Goal: Transaction & Acquisition: Download file/media

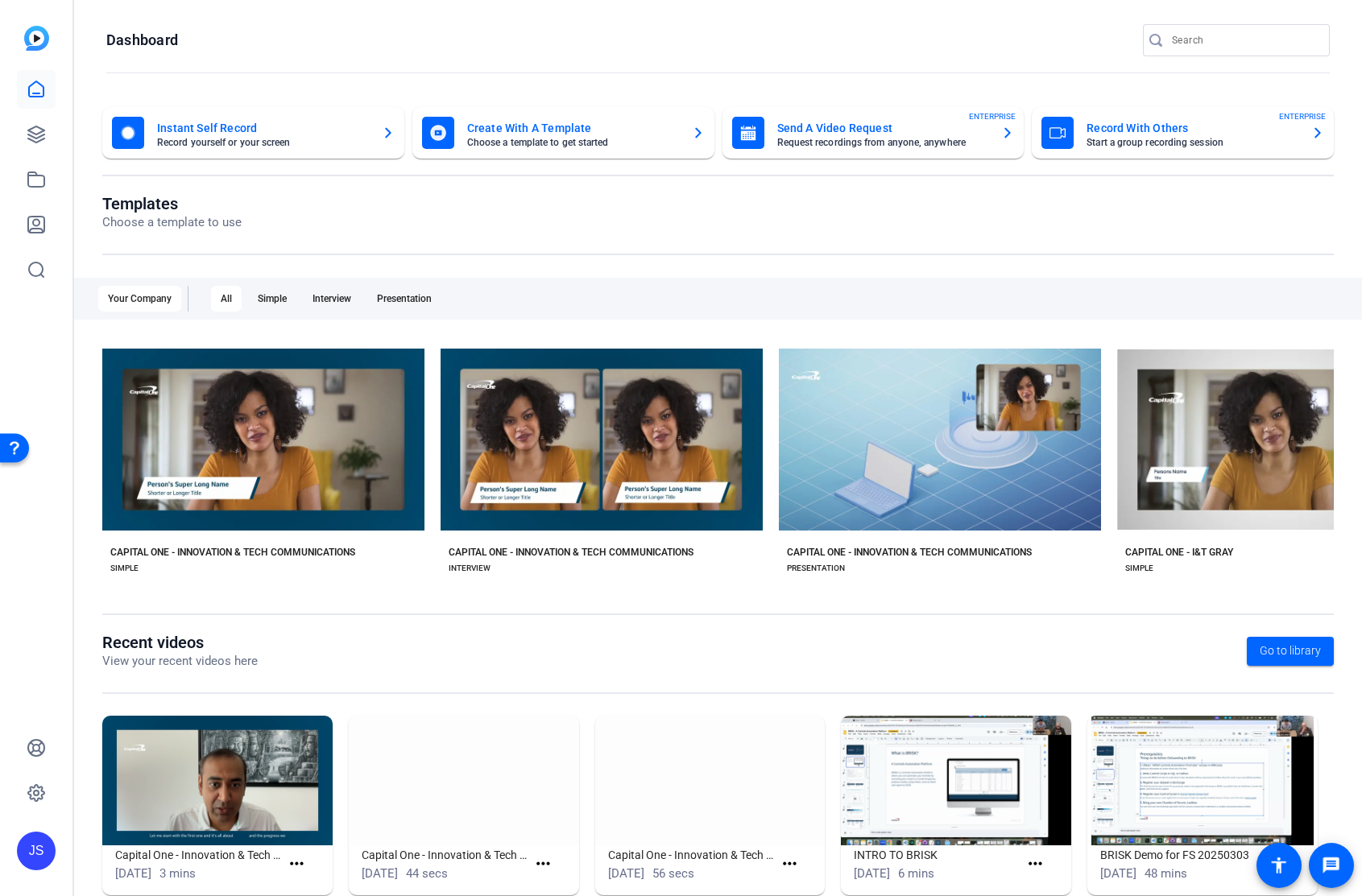
click at [381, 146] on div "Instant Self Record Record yourself or your screen" at bounding box center [253, 133] width 283 height 33
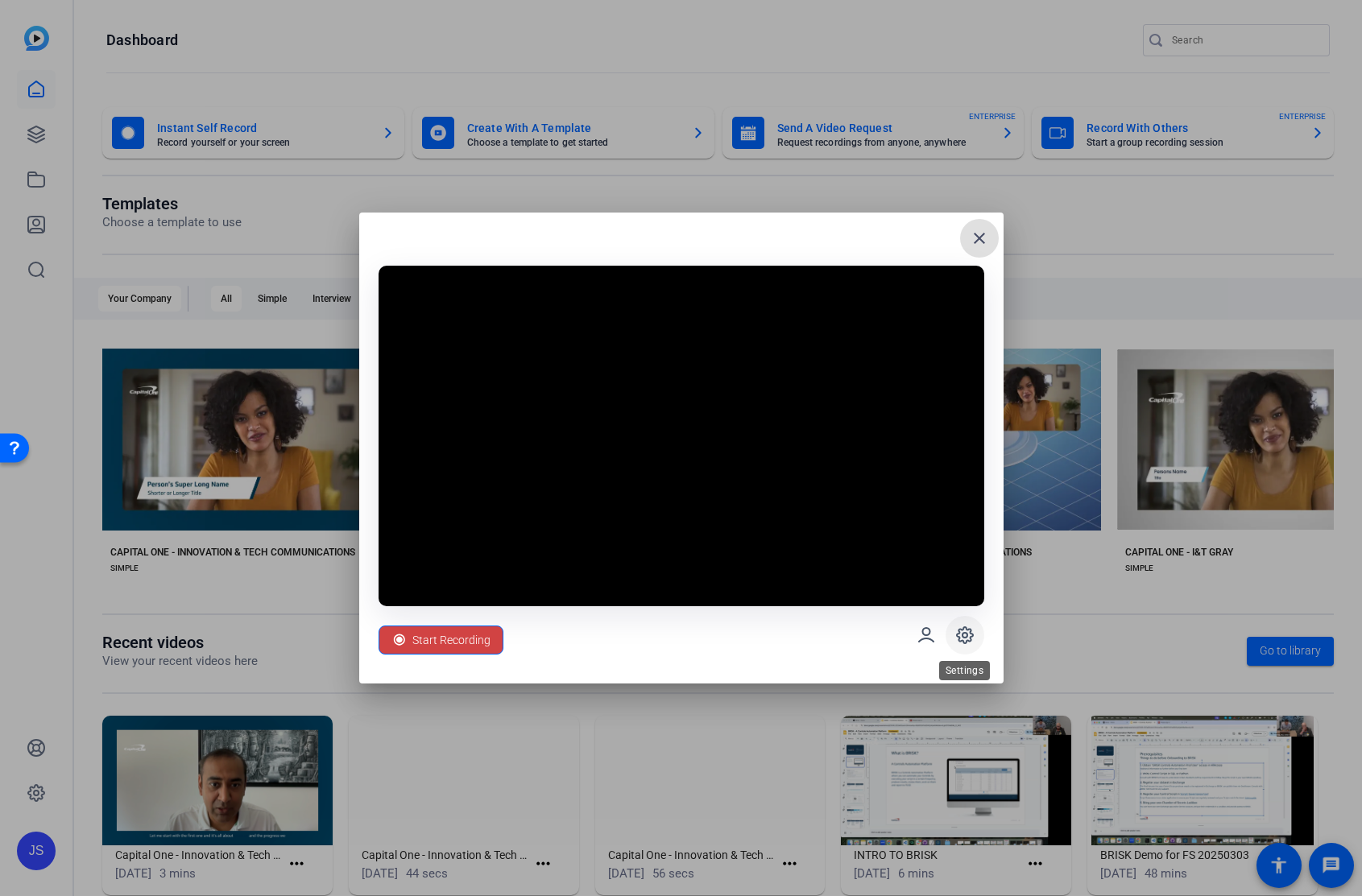
click at [966, 632] on icon at bounding box center [965, 635] width 19 height 19
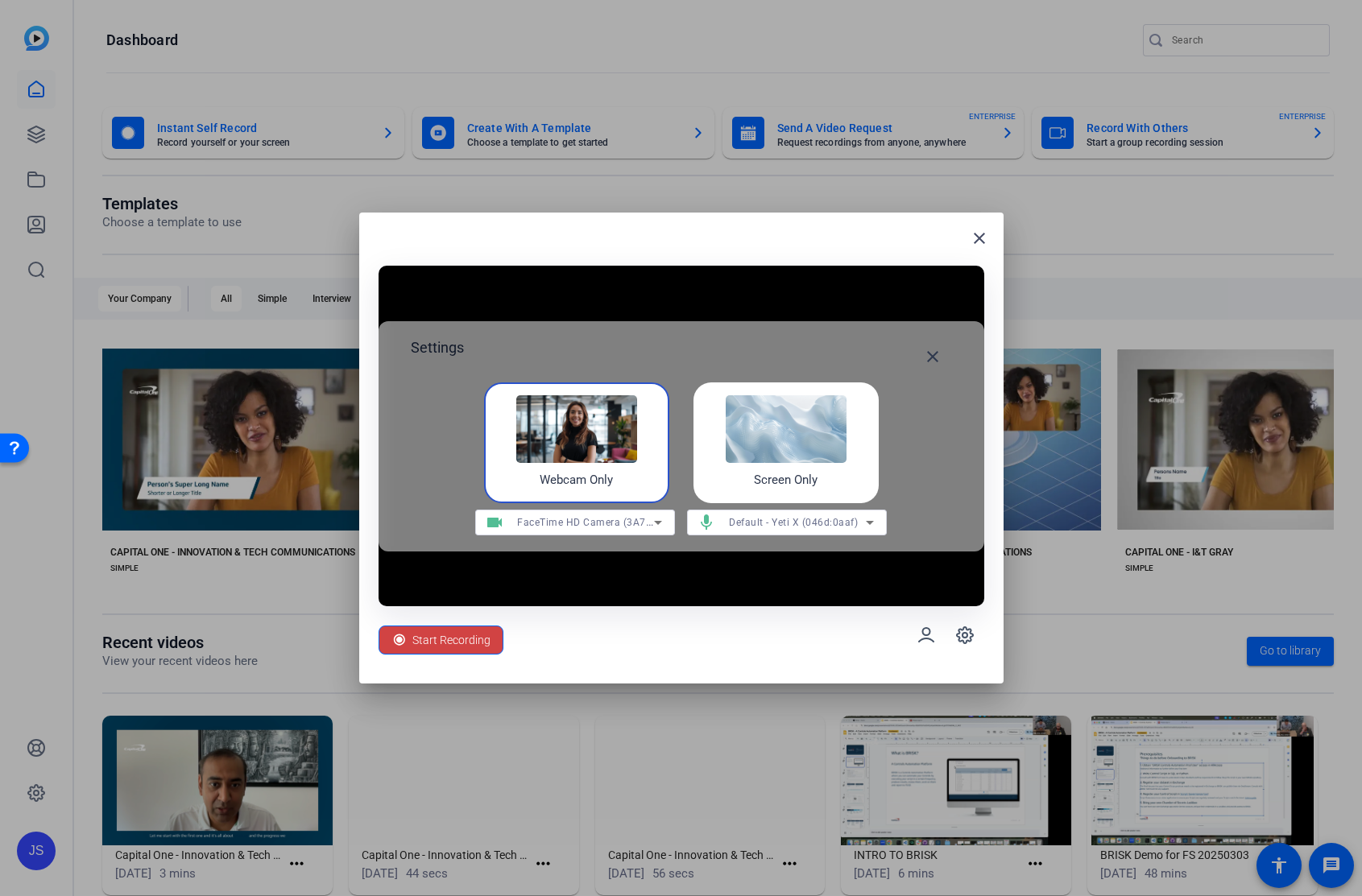
click at [576, 422] on img at bounding box center [577, 429] width 121 height 68
click at [593, 517] on div "FaceTime HD Camera (3A71:F4B5)" at bounding box center [586, 522] width 137 height 20
click at [589, 584] on span "LG UltraFine Display Camera (043e:9a68)" at bounding box center [575, 581] width 174 height 19
click at [484, 646] on span "Start Recording" at bounding box center [451, 640] width 79 height 31
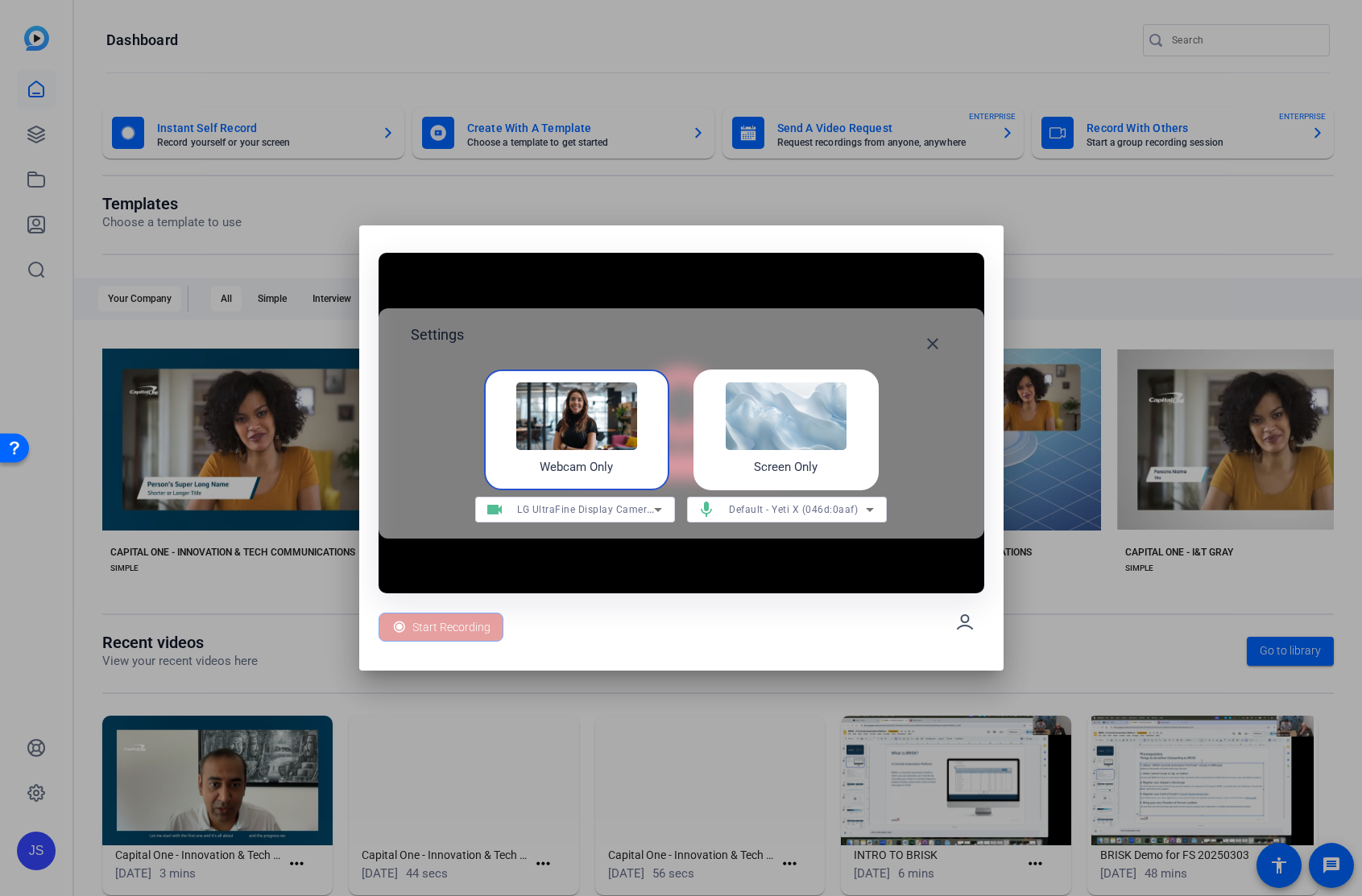
click at [812, 644] on div "Start Recording" at bounding box center [681, 622] width 606 height 58
drag, startPoint x: 938, startPoint y: 338, endPoint x: 921, endPoint y: 349, distance: 20.2
click at [938, 338] on mat-icon "close" at bounding box center [933, 344] width 19 height 19
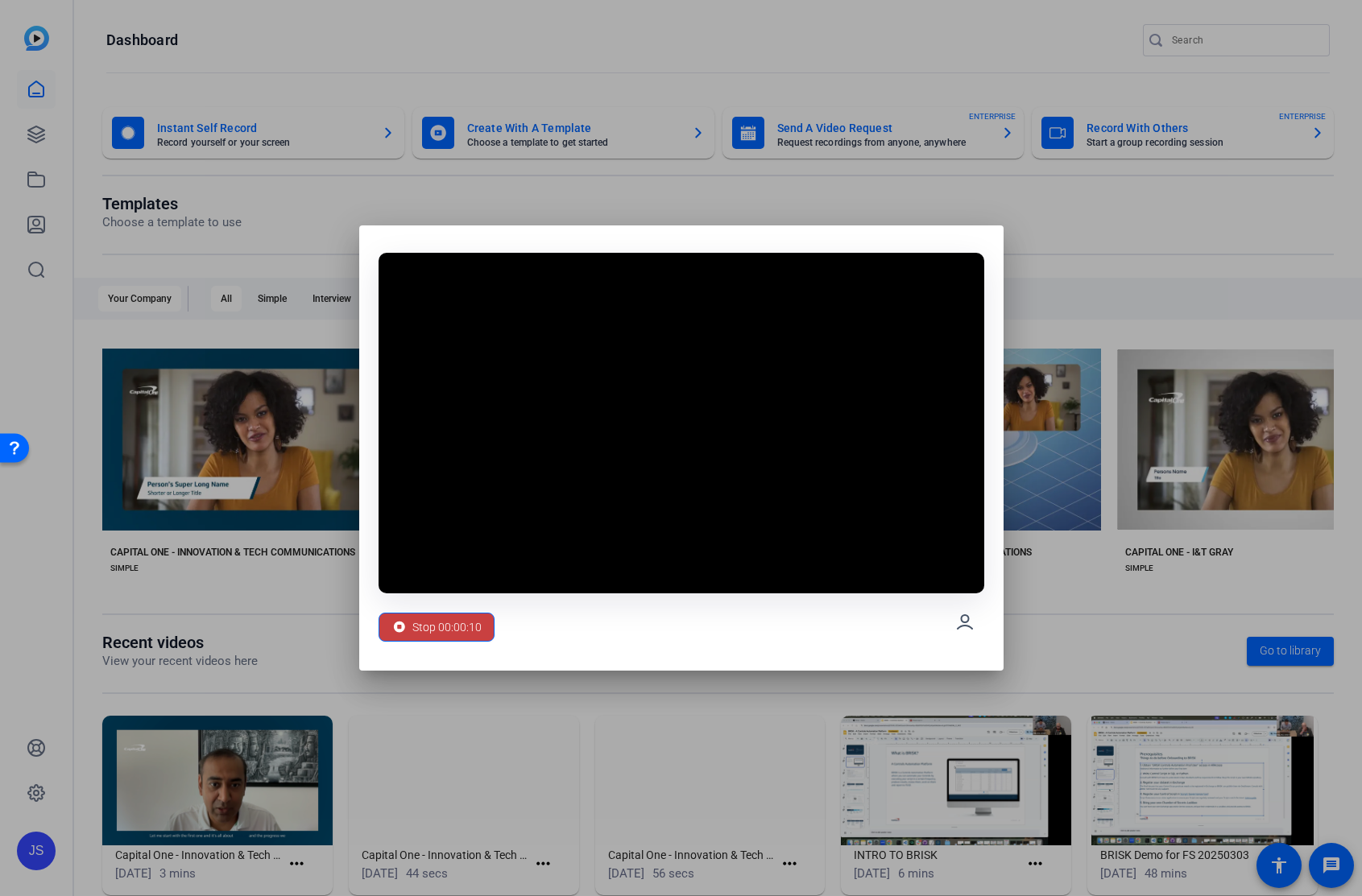
click at [438, 628] on span "Stop 00:00:10" at bounding box center [447, 628] width 69 height 31
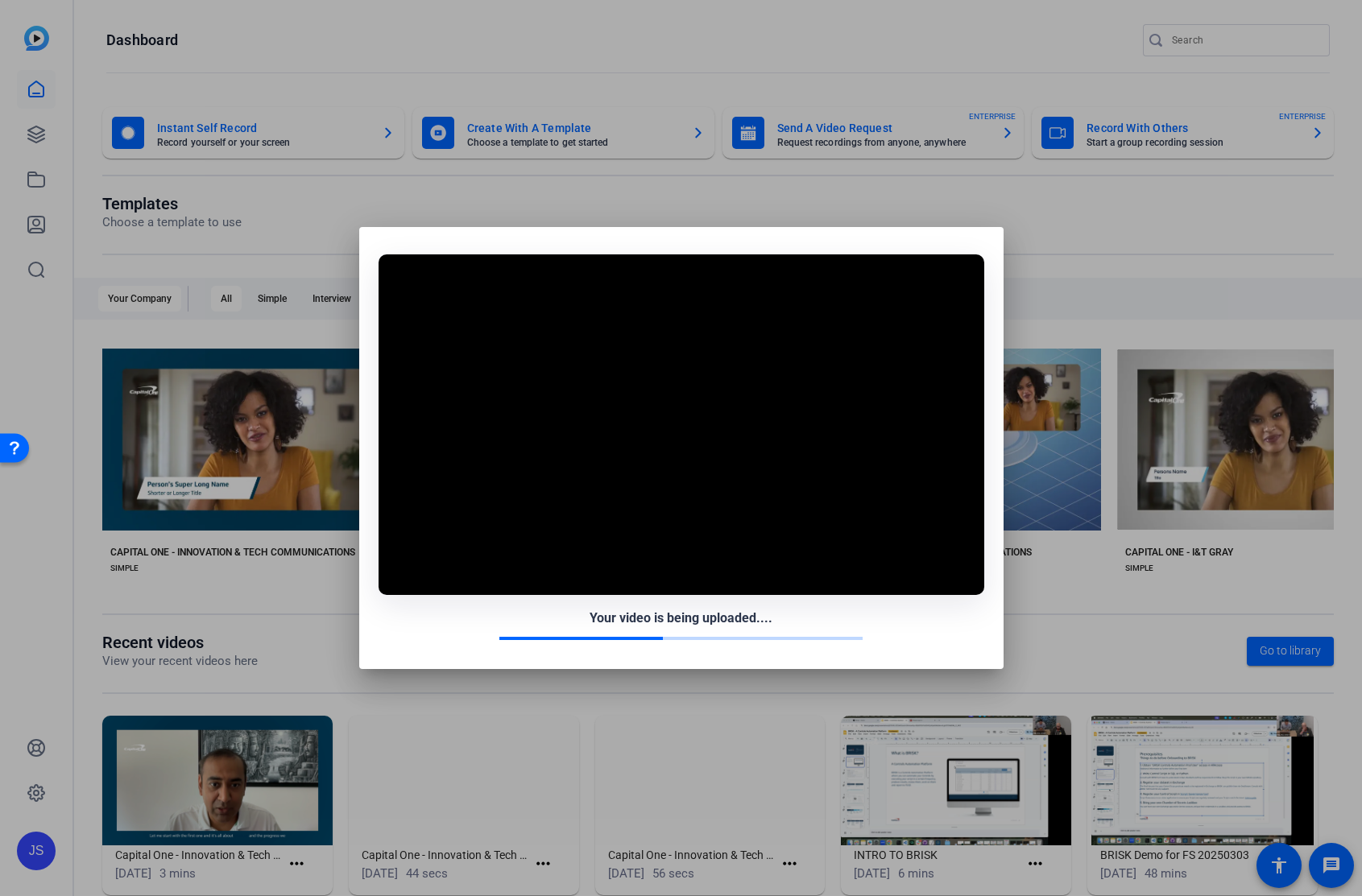
drag, startPoint x: 823, startPoint y: 366, endPoint x: 834, endPoint y: 360, distance: 12.5
click at [823, 366] on video at bounding box center [681, 425] width 606 height 341
click at [1020, 291] on div at bounding box center [681, 448] width 1362 height 896
drag, startPoint x: 637, startPoint y: 343, endPoint x: 300, endPoint y: 320, distance: 337.8
click at [634, 343] on video at bounding box center [681, 425] width 606 height 341
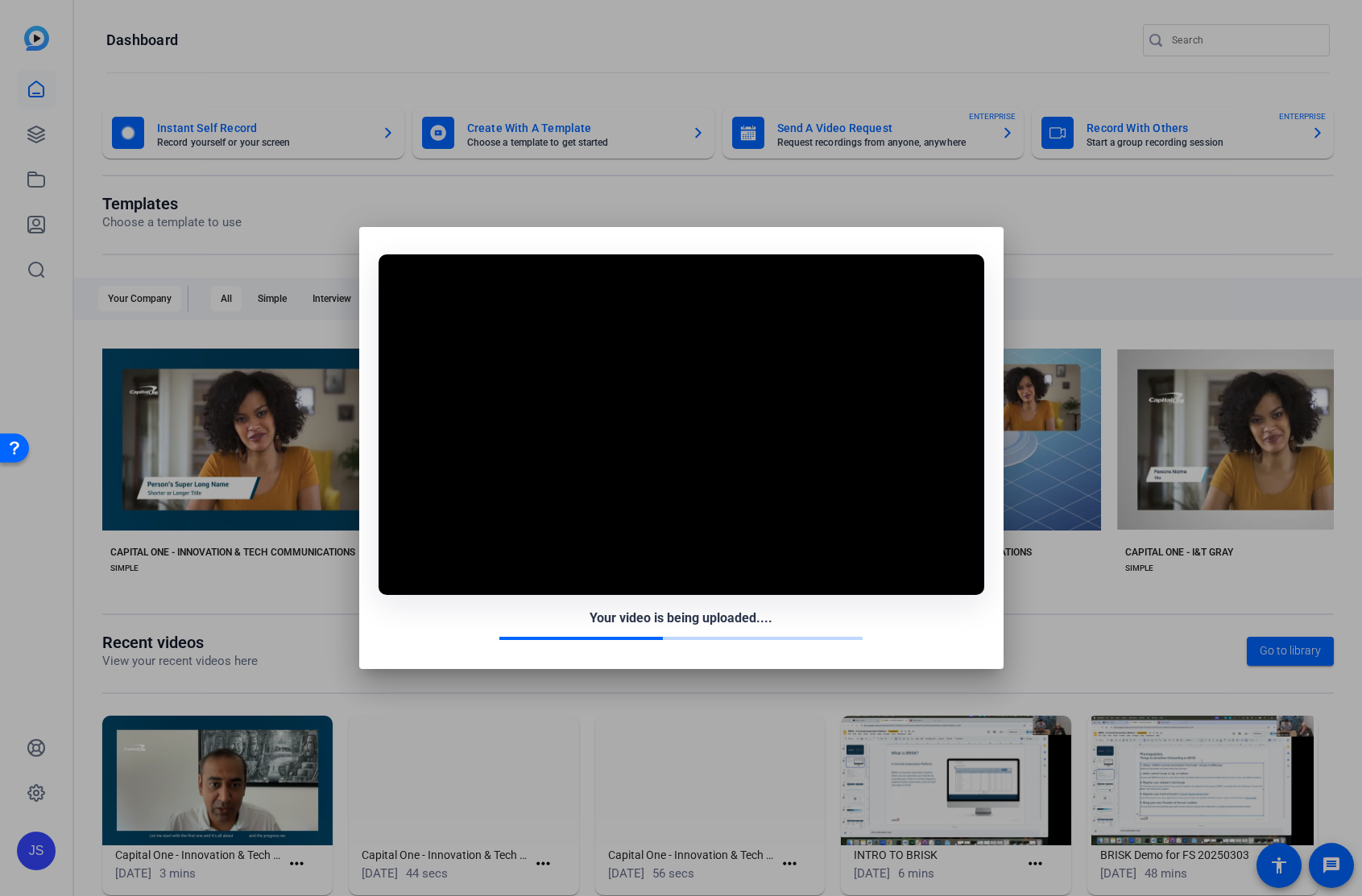
drag, startPoint x: 72, startPoint y: 410, endPoint x: 87, endPoint y: 408, distance: 15.1
click at [73, 409] on div at bounding box center [681, 448] width 1362 height 896
drag, startPoint x: 674, startPoint y: 714, endPoint x: 679, endPoint y: 683, distance: 31.4
click at [674, 712] on div at bounding box center [681, 448] width 1362 height 896
drag, startPoint x: 684, startPoint y: 662, endPoint x: 702, endPoint y: 600, distance: 64.6
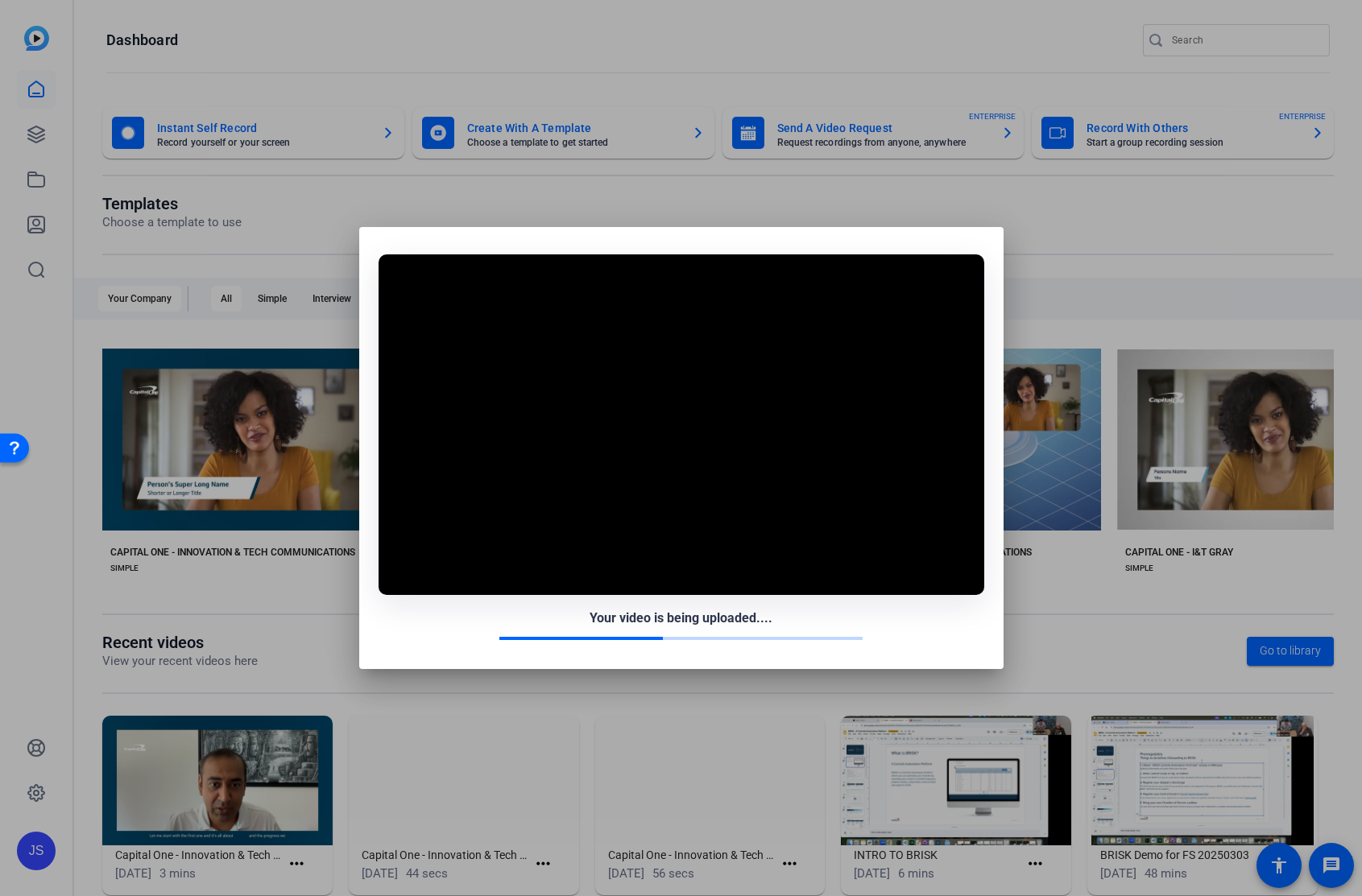
click at [684, 659] on div "Your video is being uploaded...." at bounding box center [681, 448] width 644 height 442
click at [720, 440] on video at bounding box center [681, 425] width 606 height 341
click at [536, 217] on div at bounding box center [681, 448] width 1362 height 896
drag, startPoint x: 934, startPoint y: 172, endPoint x: 958, endPoint y: 176, distance: 24.3
click at [943, 172] on div at bounding box center [681, 448] width 1362 height 896
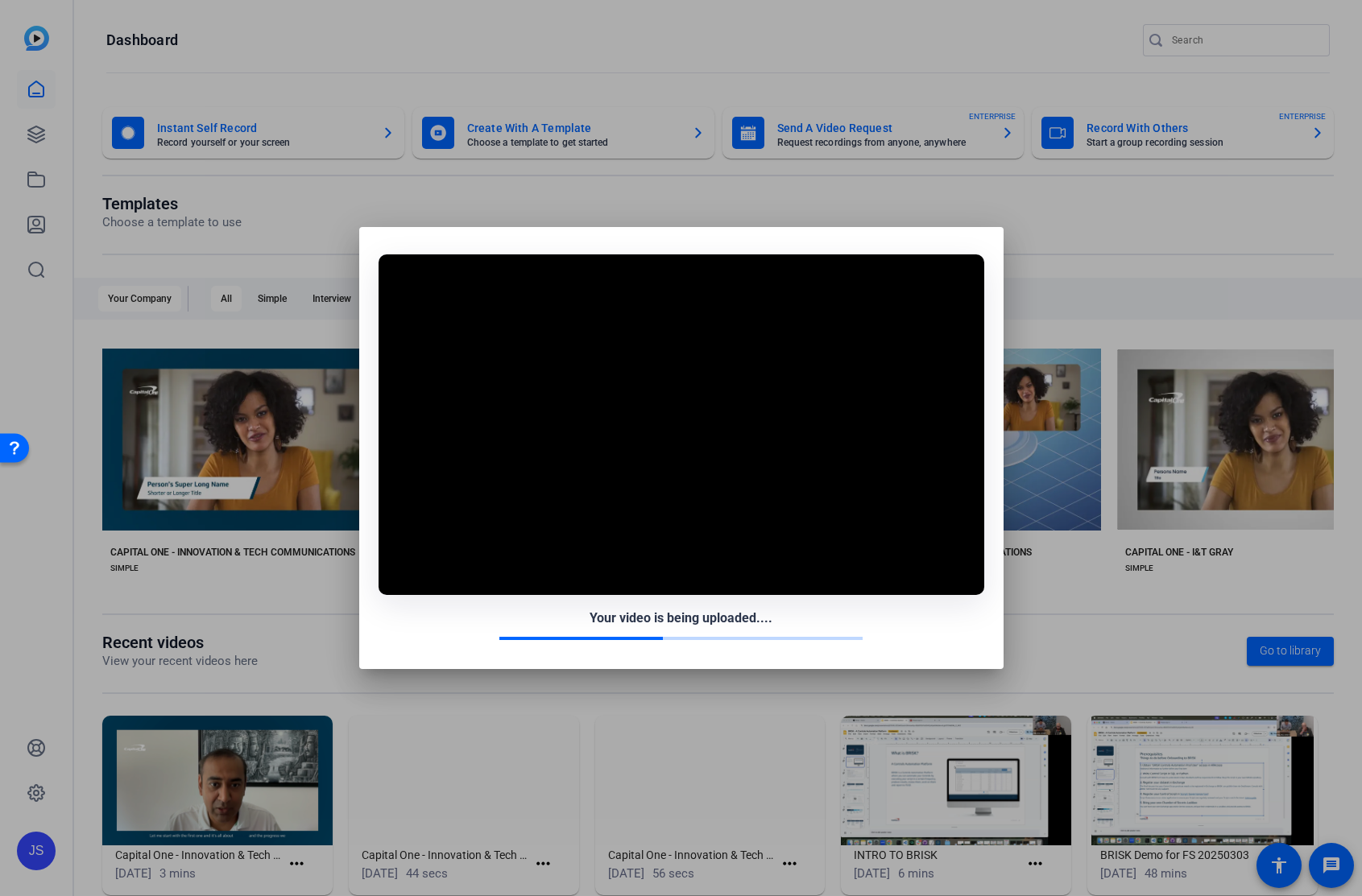
drag, startPoint x: 1139, startPoint y: 265, endPoint x: 1137, endPoint y: 275, distance: 10.2
click at [1139, 265] on div at bounding box center [681, 448] width 1362 height 896
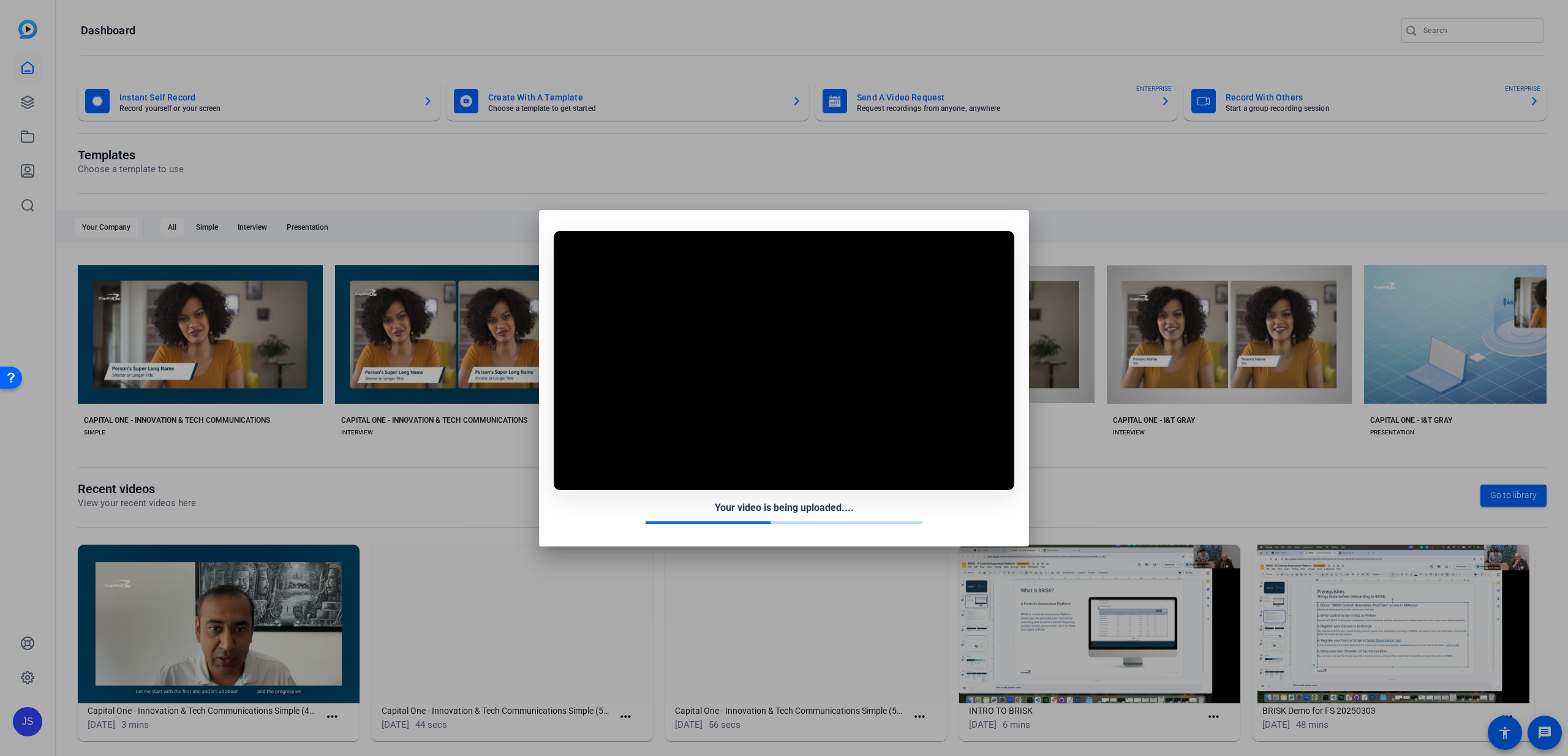
click at [461, 277] on div at bounding box center [784, 378] width 1568 height 756
drag, startPoint x: 725, startPoint y: 267, endPoint x: 602, endPoint y: 248, distance: 124.5
click at [724, 267] on video at bounding box center [784, 361] width 460 height 260
drag, startPoint x: 497, startPoint y: 225, endPoint x: 506, endPoint y: 224, distance: 9.1
click at [497, 225] on div at bounding box center [784, 378] width 1568 height 756
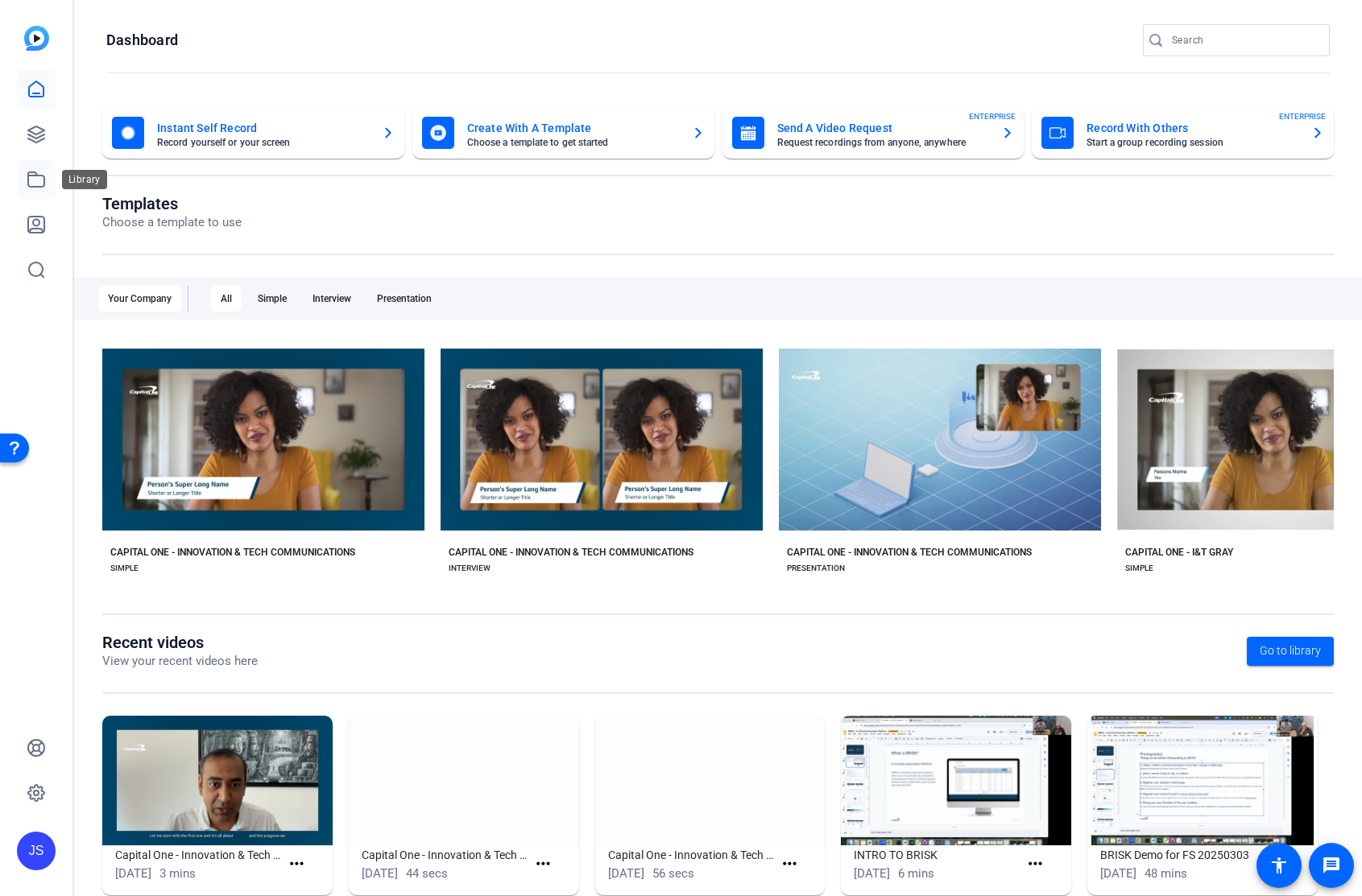
click at [34, 173] on icon at bounding box center [36, 179] width 19 height 19
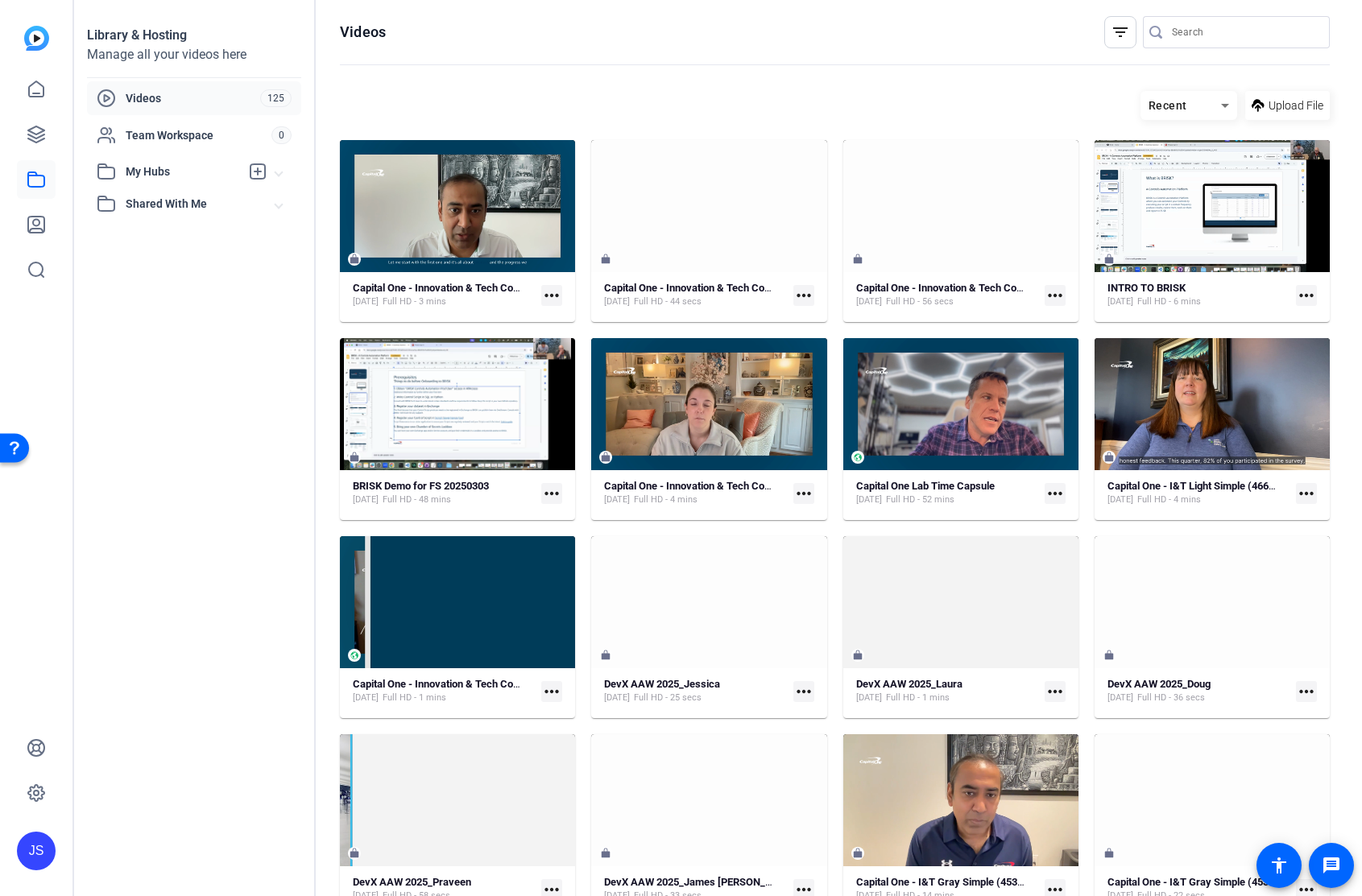
click at [1303, 102] on span "Upload File" at bounding box center [1296, 106] width 55 height 17
click at [1259, 103] on icon at bounding box center [1258, 105] width 12 height 20
click at [1293, 109] on span "Upload File" at bounding box center [1296, 106] width 55 height 17
